Goal: Task Accomplishment & Management: Manage account settings

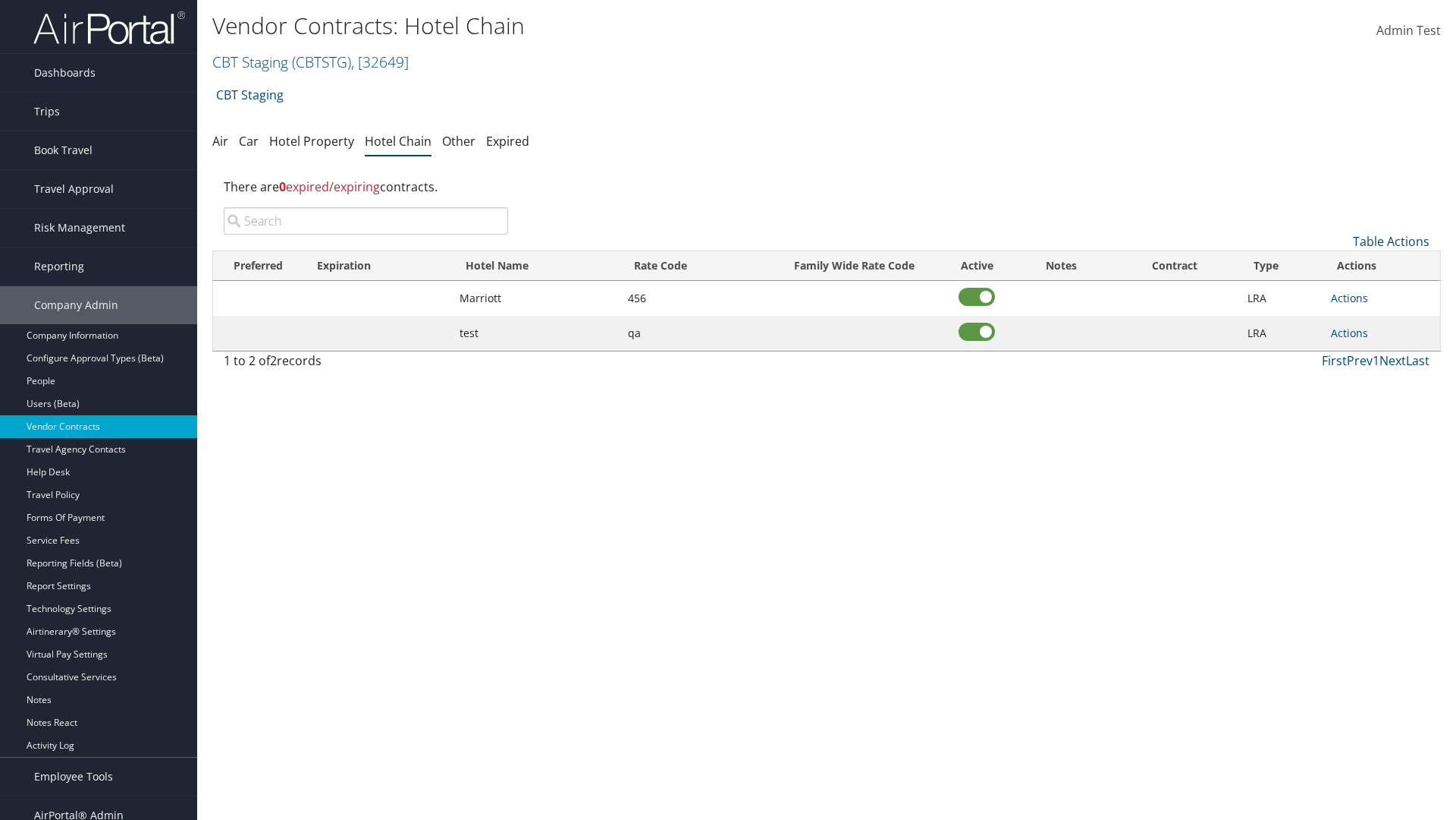
click at [365, 221] on input "search" at bounding box center [365, 220] width 284 height 27
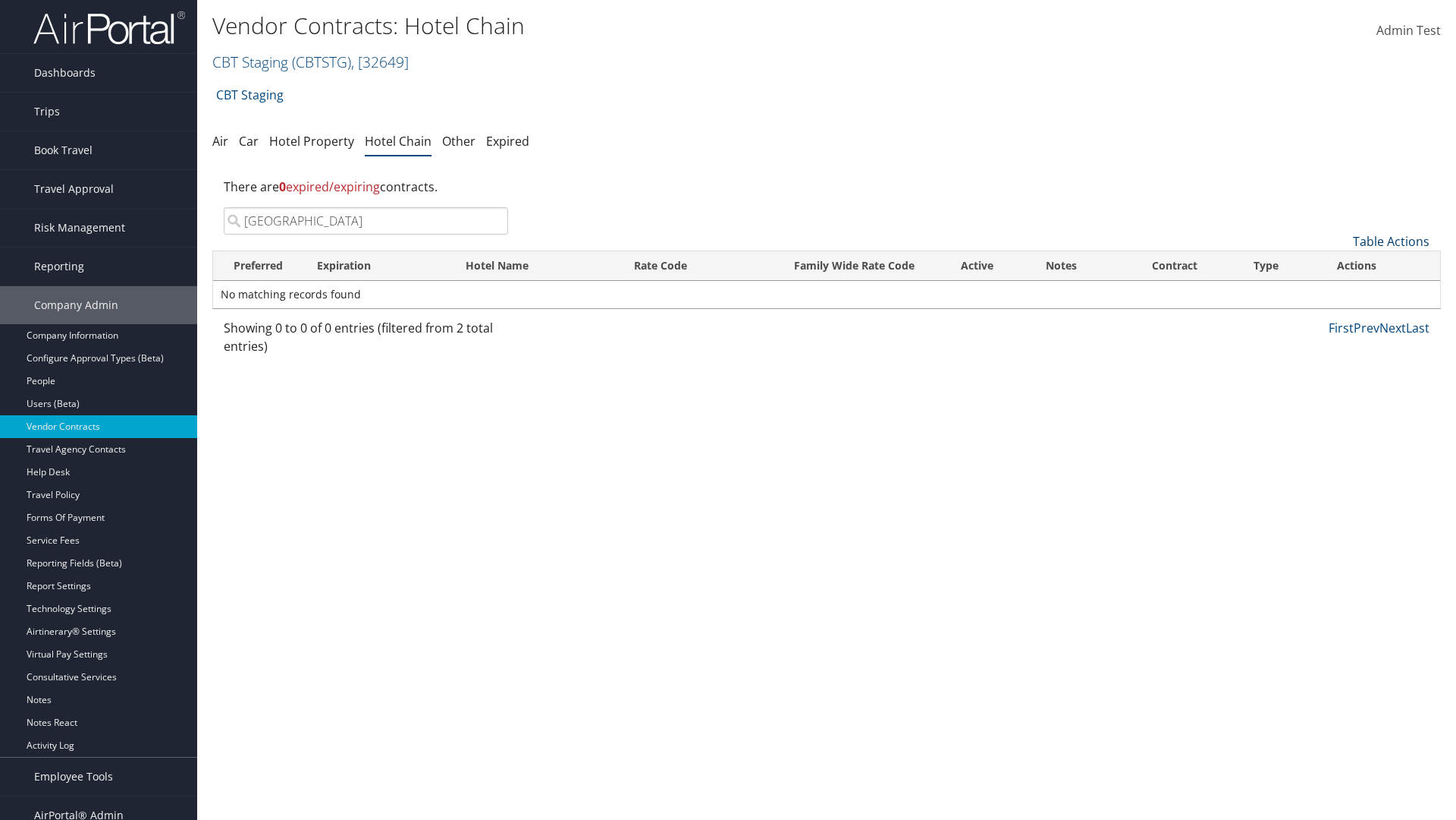
type input "[GEOGRAPHIC_DATA]"
click at [1391, 241] on link "Table Actions" at bounding box center [1391, 242] width 76 height 17
click at [1340, 265] on link "Add New Contract" at bounding box center [1340, 265] width 199 height 26
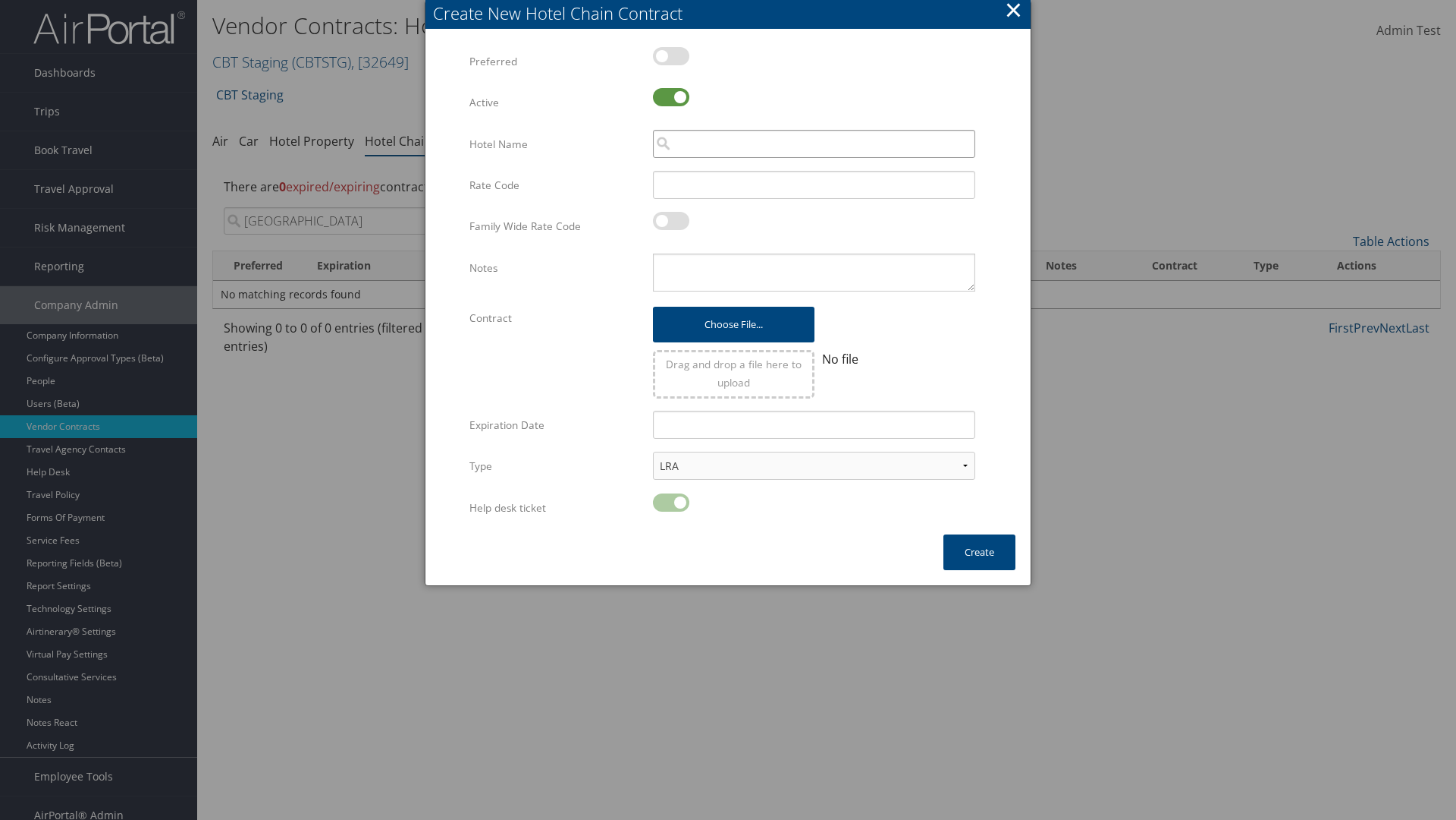
click at [814, 144] on input "search" at bounding box center [814, 144] width 322 height 28
type input "[GEOGRAPHIC_DATA]"
type input "456"
click at [979, 552] on button "Create" at bounding box center [979, 552] width 72 height 36
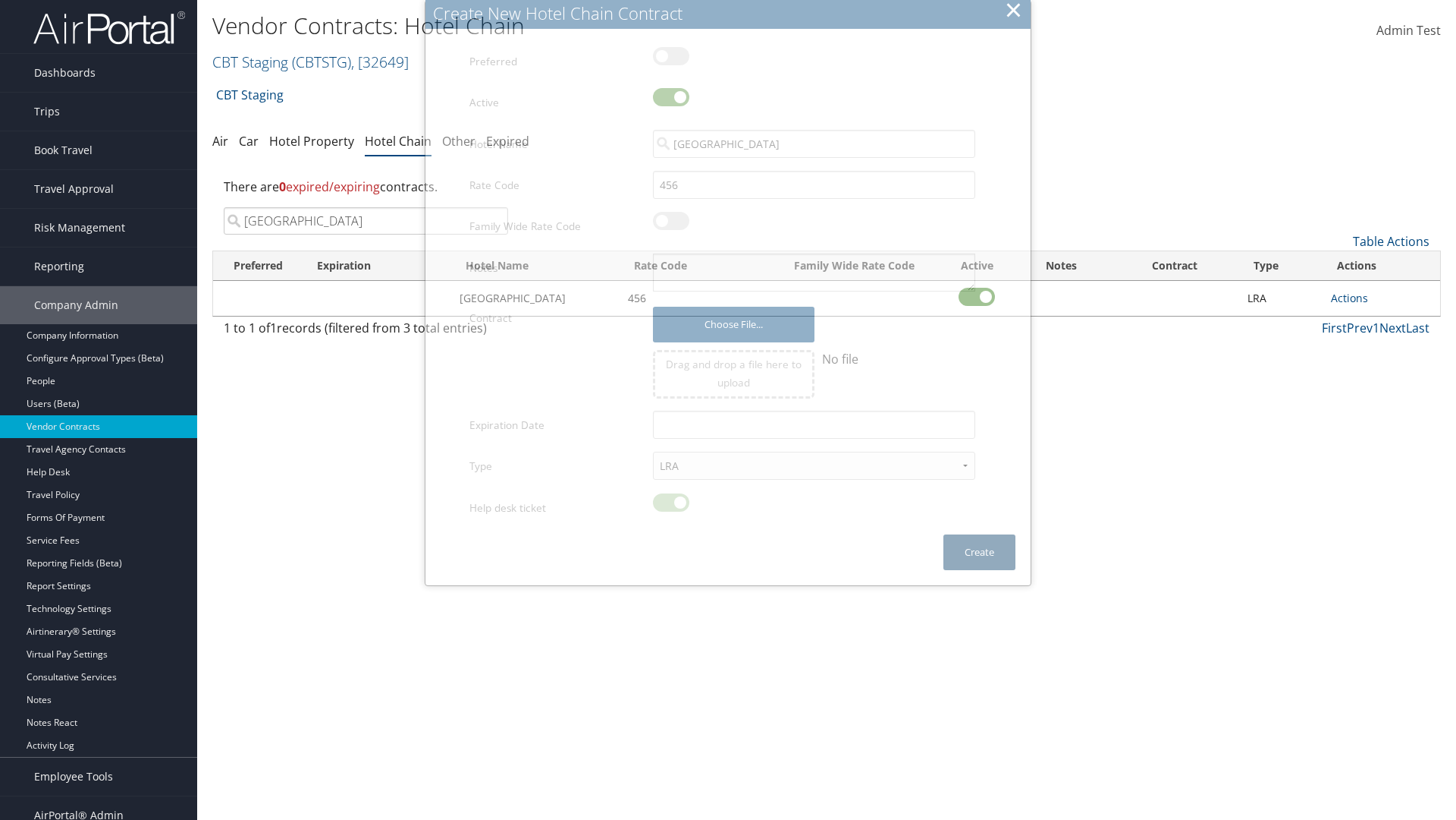
scroll to position [15, 0]
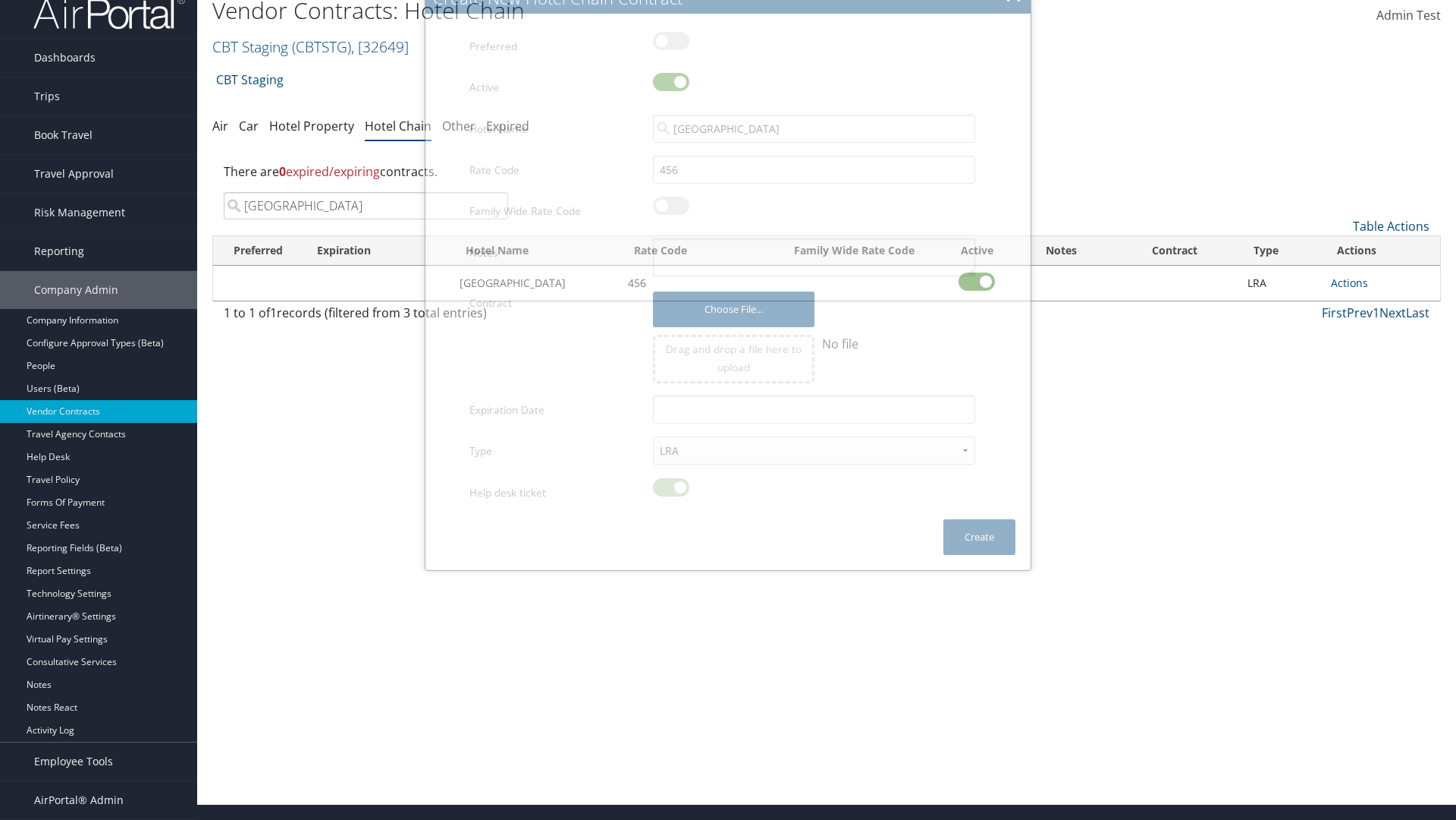
click at [365, 206] on input "[GEOGRAPHIC_DATA]" at bounding box center [365, 205] width 284 height 27
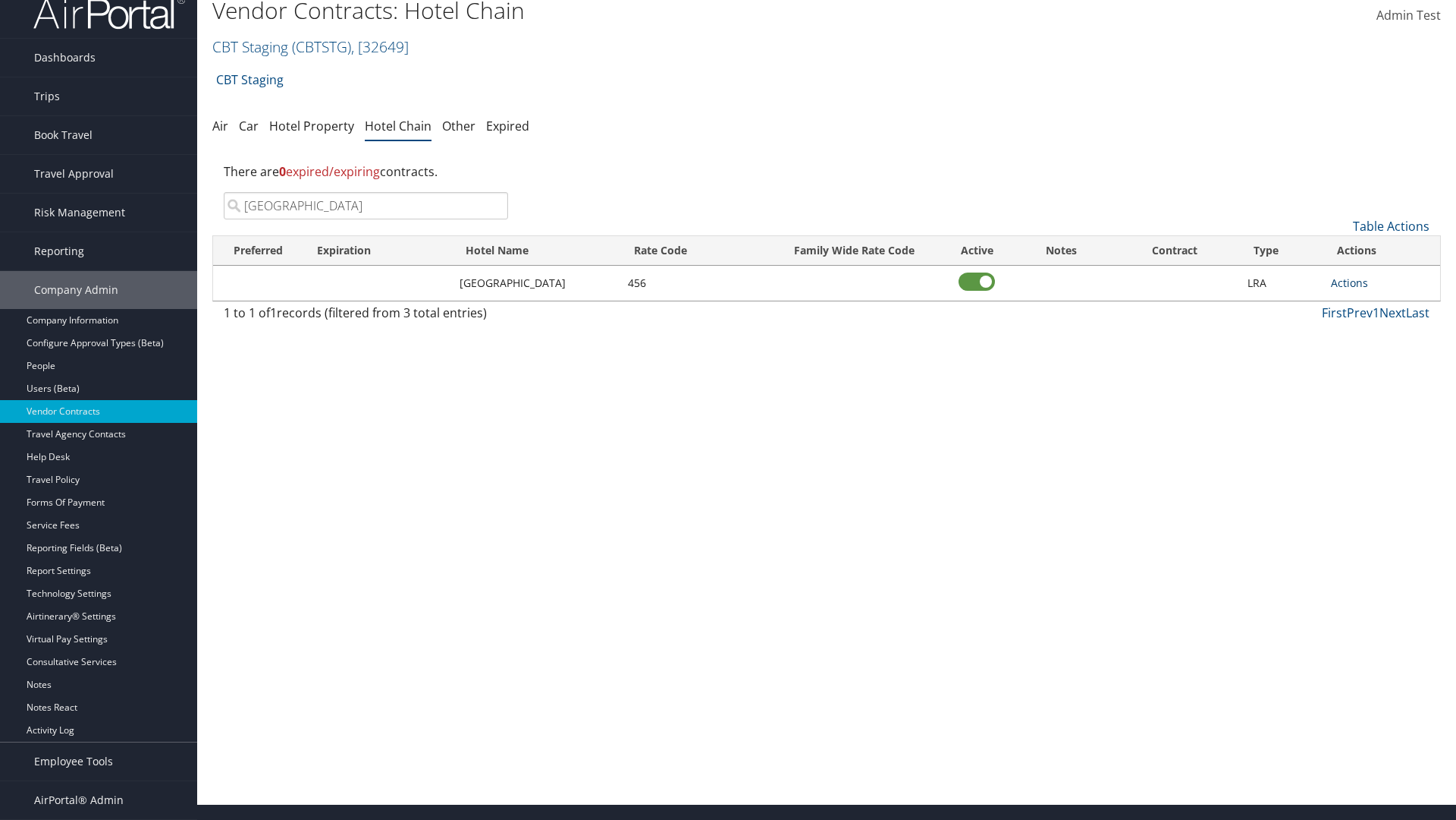
click at [1349, 282] on link "Actions" at bounding box center [1349, 282] width 37 height 14
click at [1354, 331] on link "Delete" at bounding box center [1353, 331] width 44 height 26
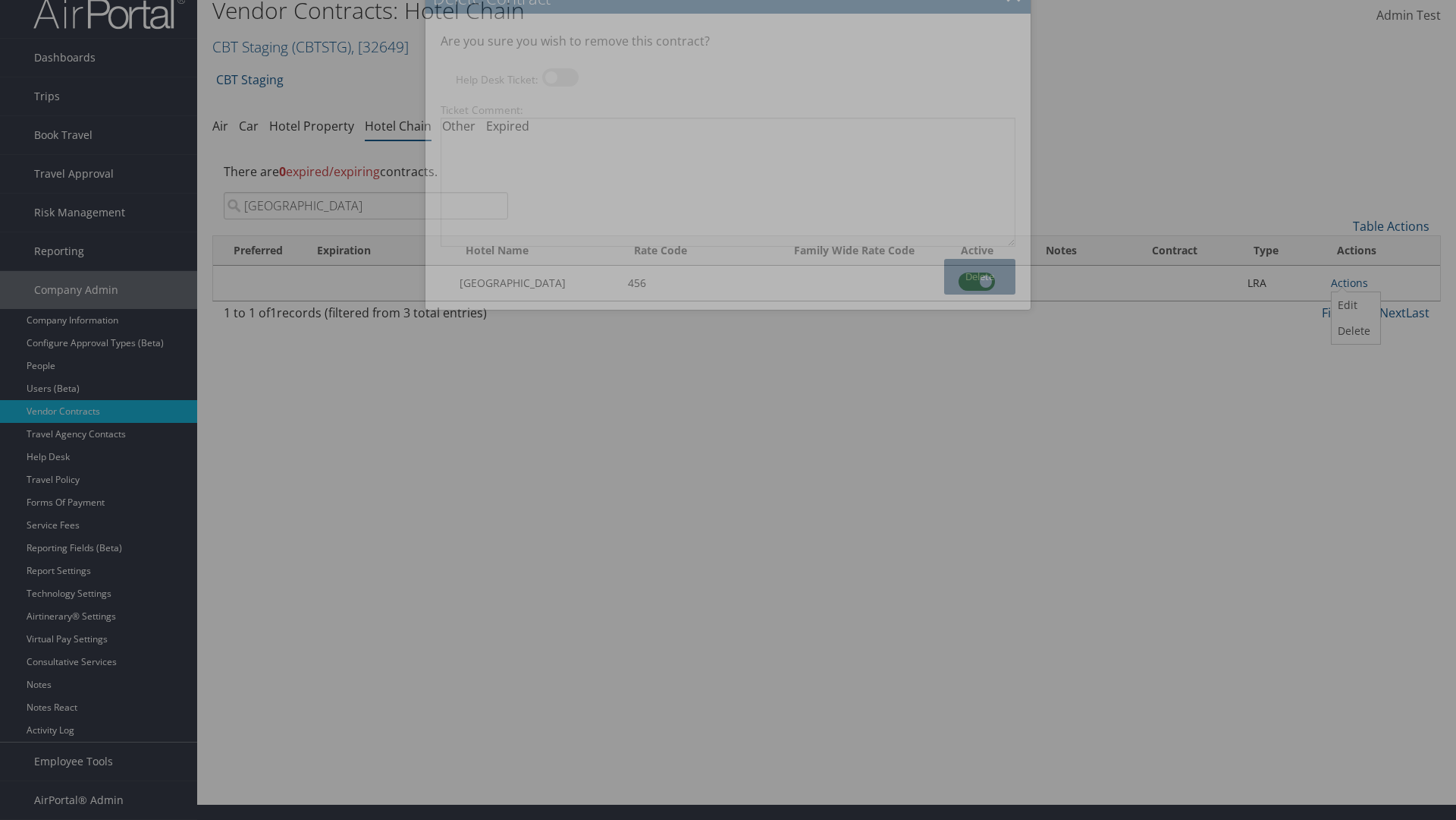
click at [980, 276] on button "Delete" at bounding box center [980, 277] width 72 height 36
